Goal: Check status: Check status

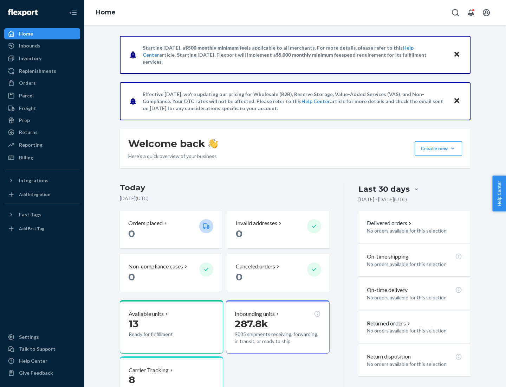
click at [453, 148] on button "Create new Create new inbound Create new order Create new product" at bounding box center [438, 148] width 47 height 14
click at [29, 46] on div "Inbounds" at bounding box center [29, 45] width 21 height 7
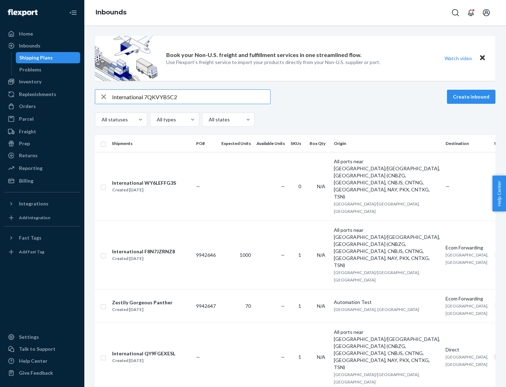
type input "International 7QKVYB5C29"
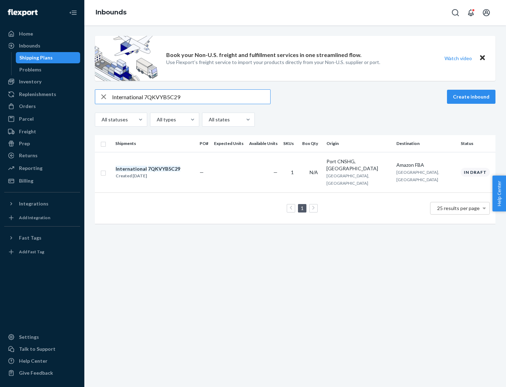
click at [160, 172] on div "Created [DATE]" at bounding box center [148, 175] width 65 height 7
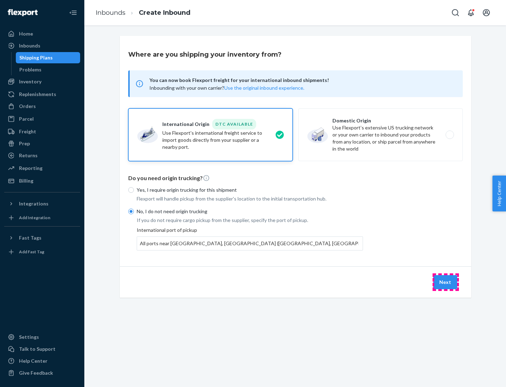
click at [446, 282] on button "Next" at bounding box center [445, 282] width 24 height 14
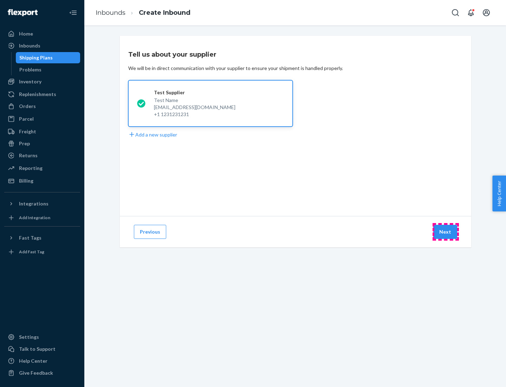
click at [446, 232] on button "Next" at bounding box center [445, 232] width 24 height 14
